Goal: Find specific fact: Find contact information

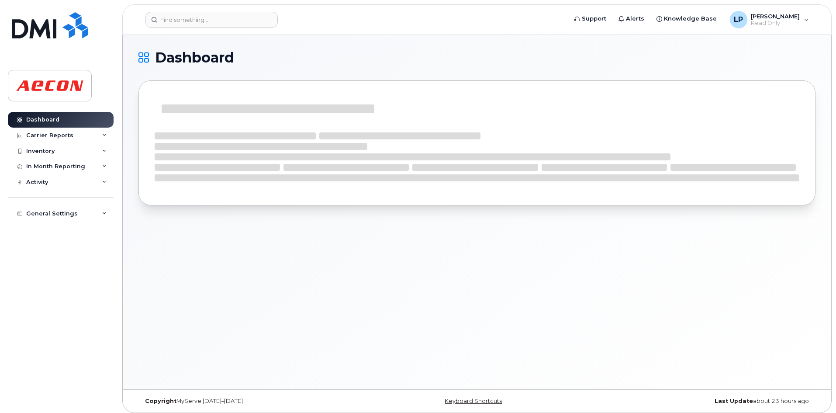
click at [162, 11] on header "Support Alerts Knowledge Base LP Lisa Papirnik Read Only English Français Adjus…" at bounding box center [476, 19] width 709 height 31
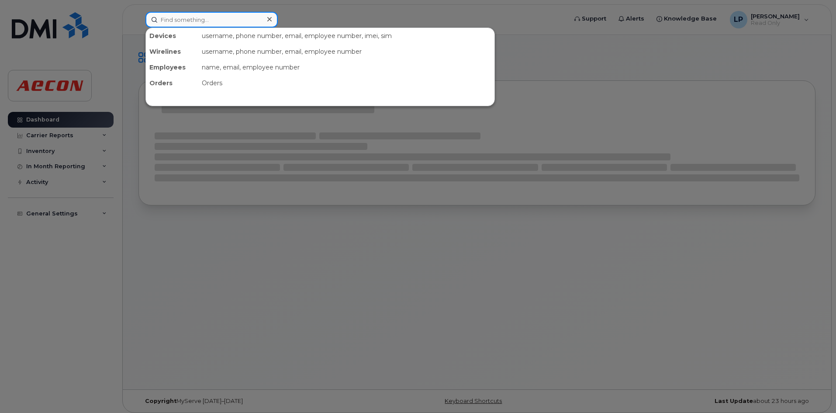
click at [171, 20] on input at bounding box center [211, 20] width 132 height 16
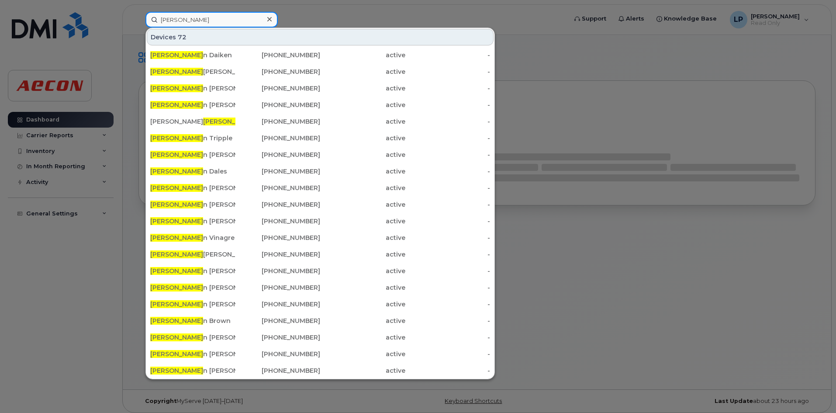
type input "BRANDO"
click at [191, 70] on div "Brando Rergis Ohm" at bounding box center [192, 71] width 85 height 9
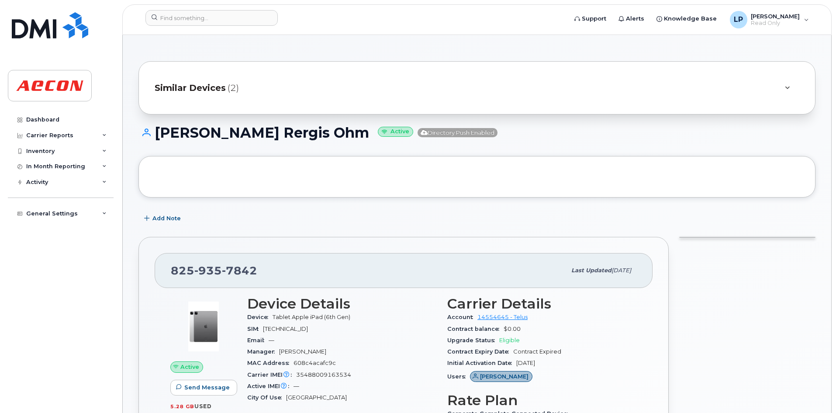
click at [213, 88] on span "Similar Devices" at bounding box center [190, 88] width 71 height 13
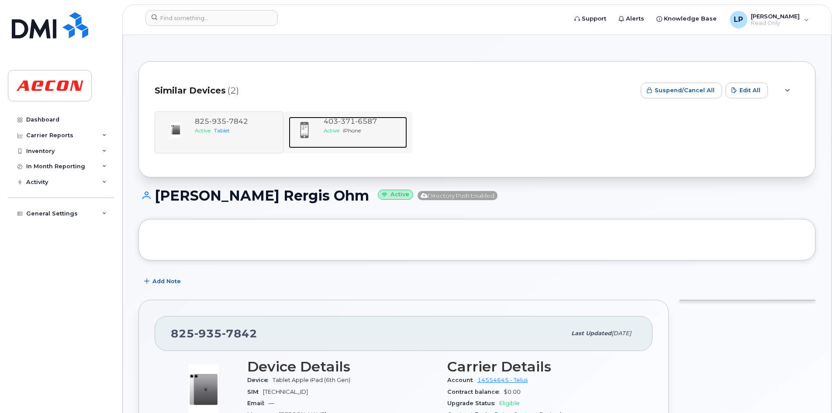
click at [328, 129] on span "Active" at bounding box center [331, 130] width 16 height 7
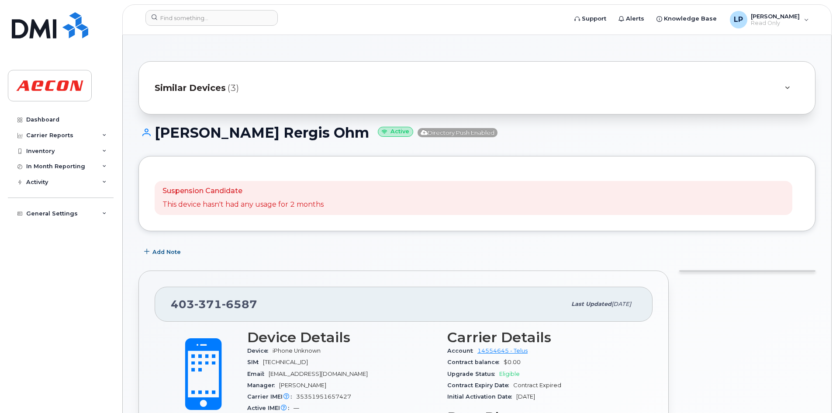
click at [245, 83] on div "Similar Devices (3)" at bounding box center [465, 87] width 620 height 21
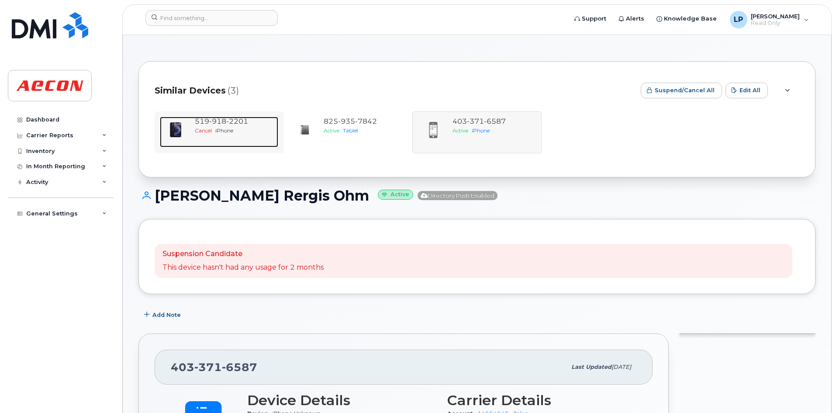
click at [207, 125] on span "519 918 2201" at bounding box center [221, 121] width 53 height 8
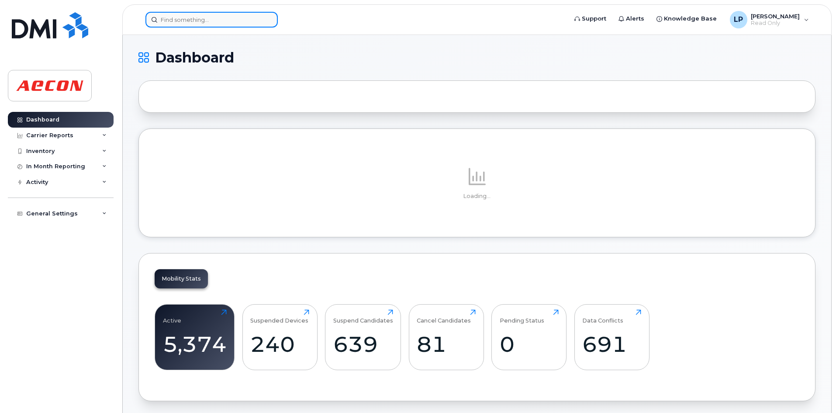
click at [176, 22] on input at bounding box center [211, 20] width 132 height 16
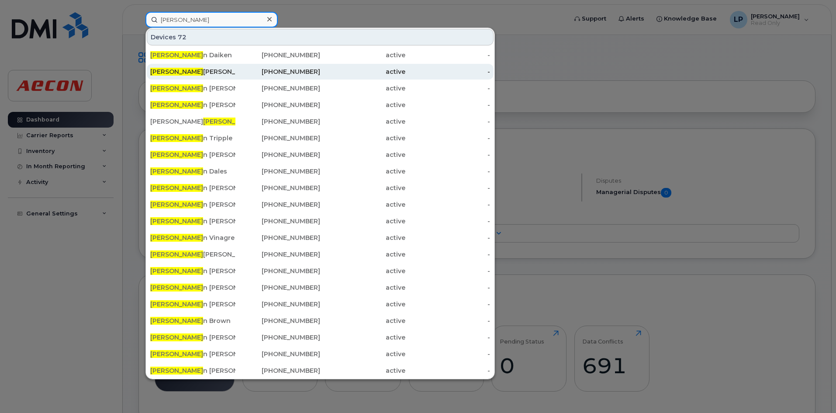
type input "[PERSON_NAME]"
click at [183, 73] on div "Brando Rergis Ohm" at bounding box center [192, 71] width 85 height 9
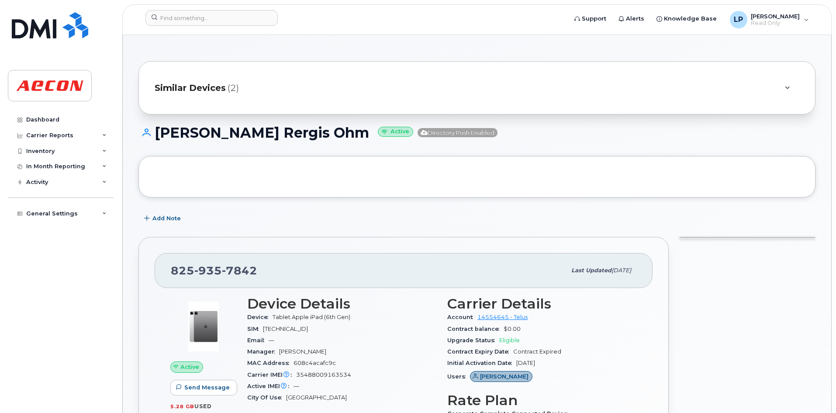
click at [195, 94] on div "Similar Devices (2)" at bounding box center [465, 87] width 620 height 21
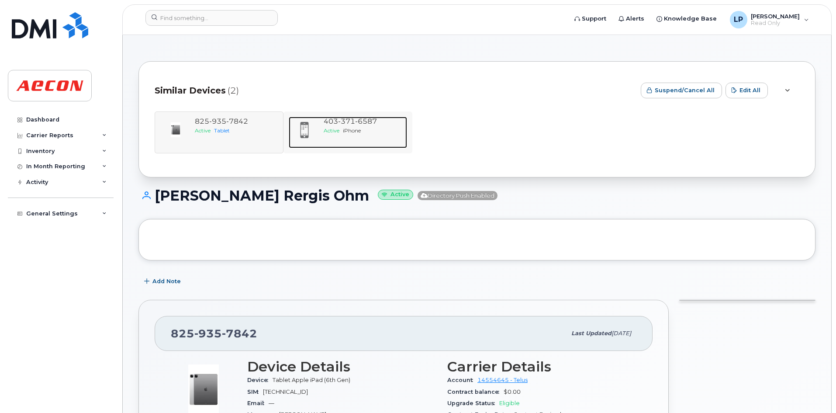
click at [328, 121] on span "[PHONE_NUMBER]" at bounding box center [349, 121] width 53 height 8
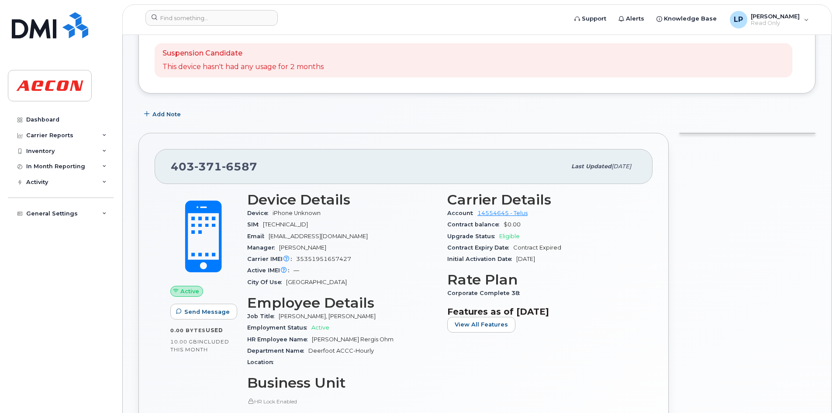
scroll to position [145, 0]
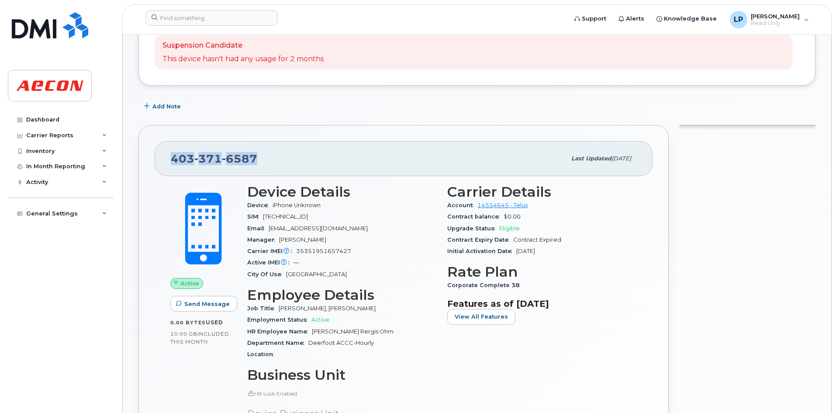
drag, startPoint x: 256, startPoint y: 157, endPoint x: 168, endPoint y: 165, distance: 89.0
click at [168, 165] on div "[PHONE_NUMBER] Last updated [DATE]" at bounding box center [404, 158] width 498 height 35
copy span "[PHONE_NUMBER]"
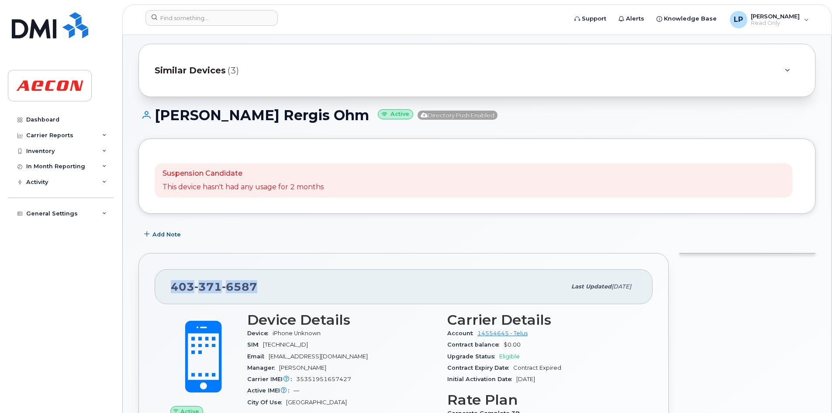
scroll to position [0, 0]
